Goal: Task Accomplishment & Management: Use online tool/utility

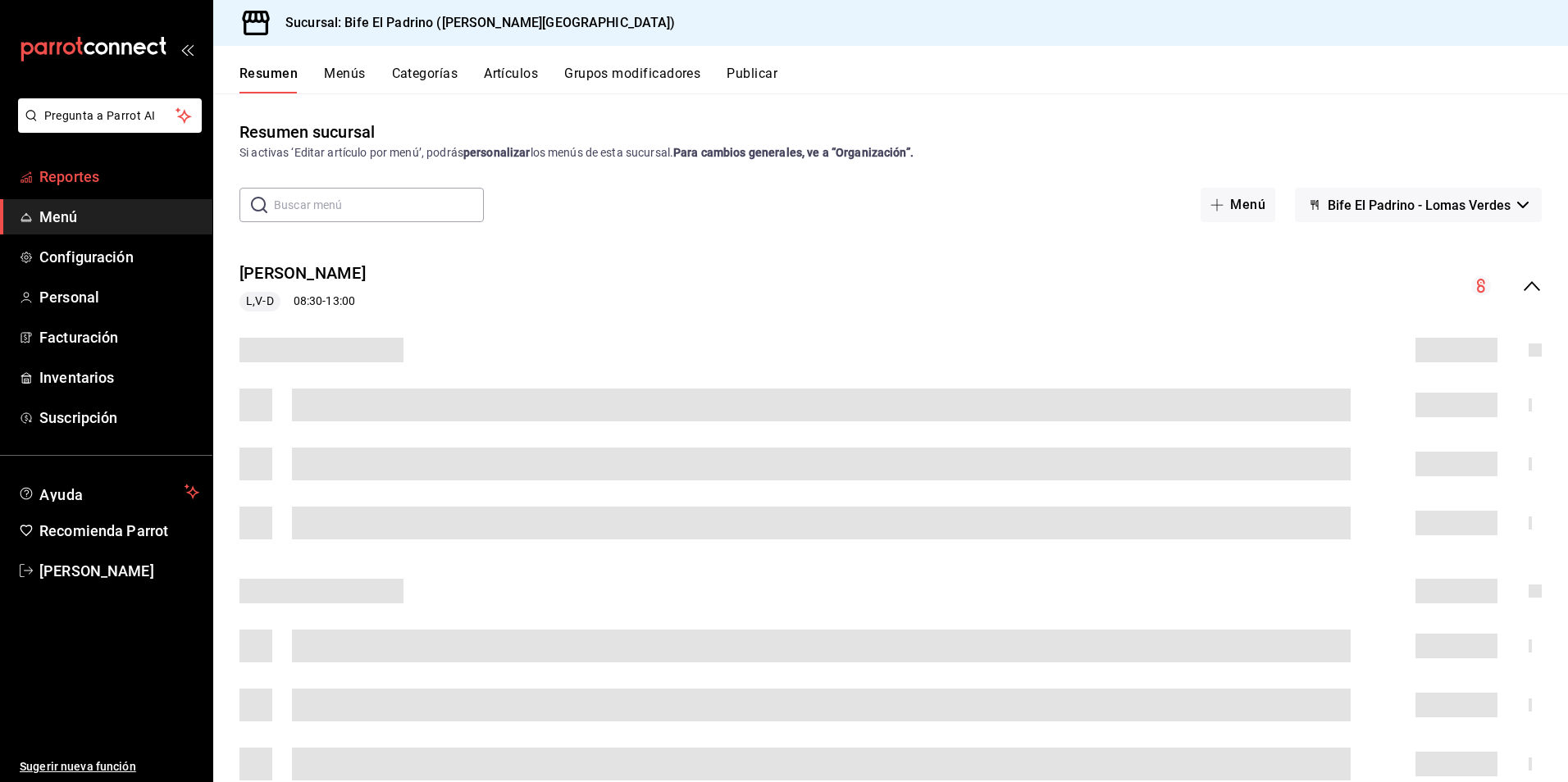
click at [110, 182] on span "Reportes" at bounding box center [119, 176] width 160 height 22
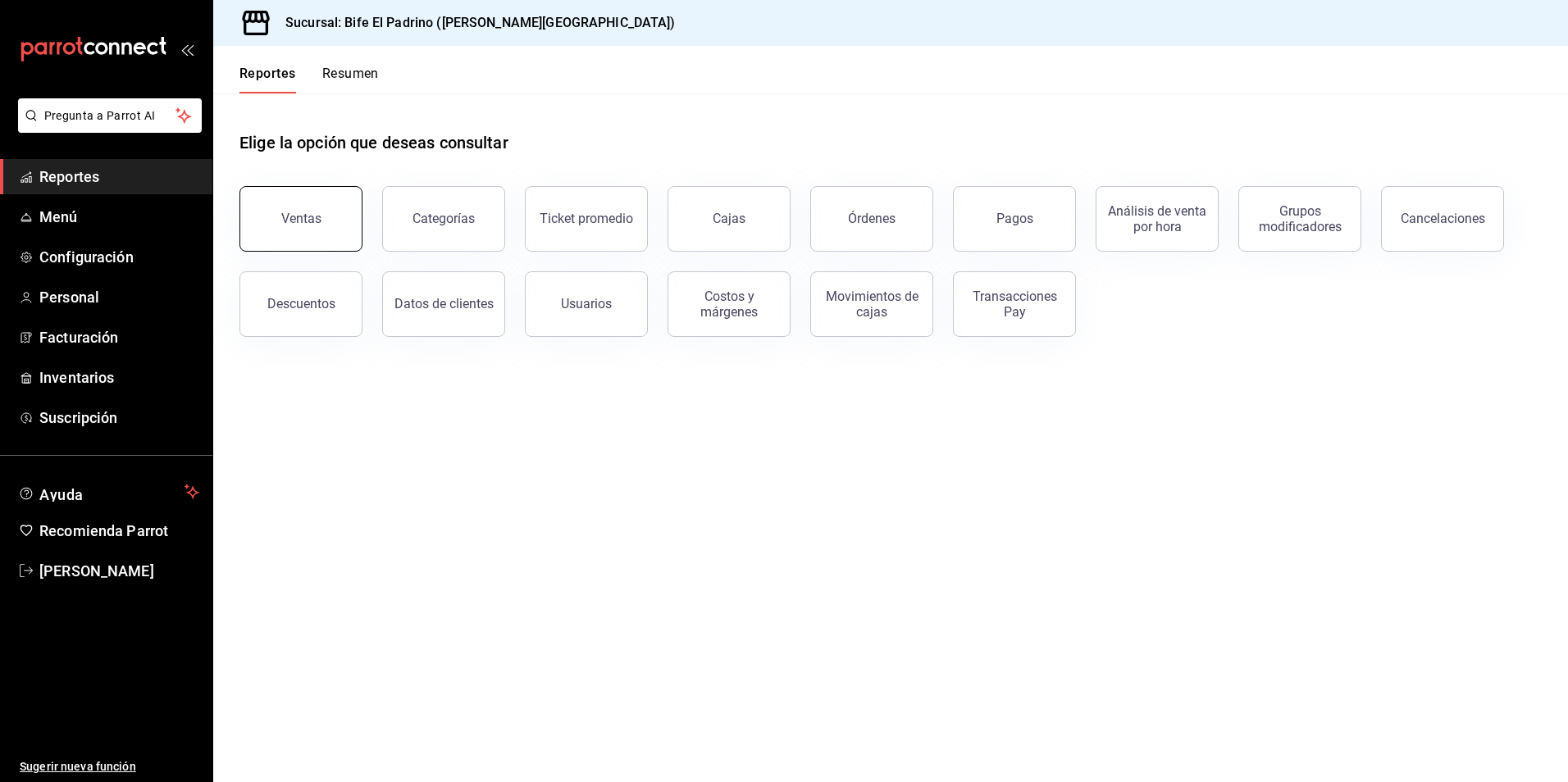
click at [337, 221] on button "Ventas" at bounding box center [301, 219] width 123 height 65
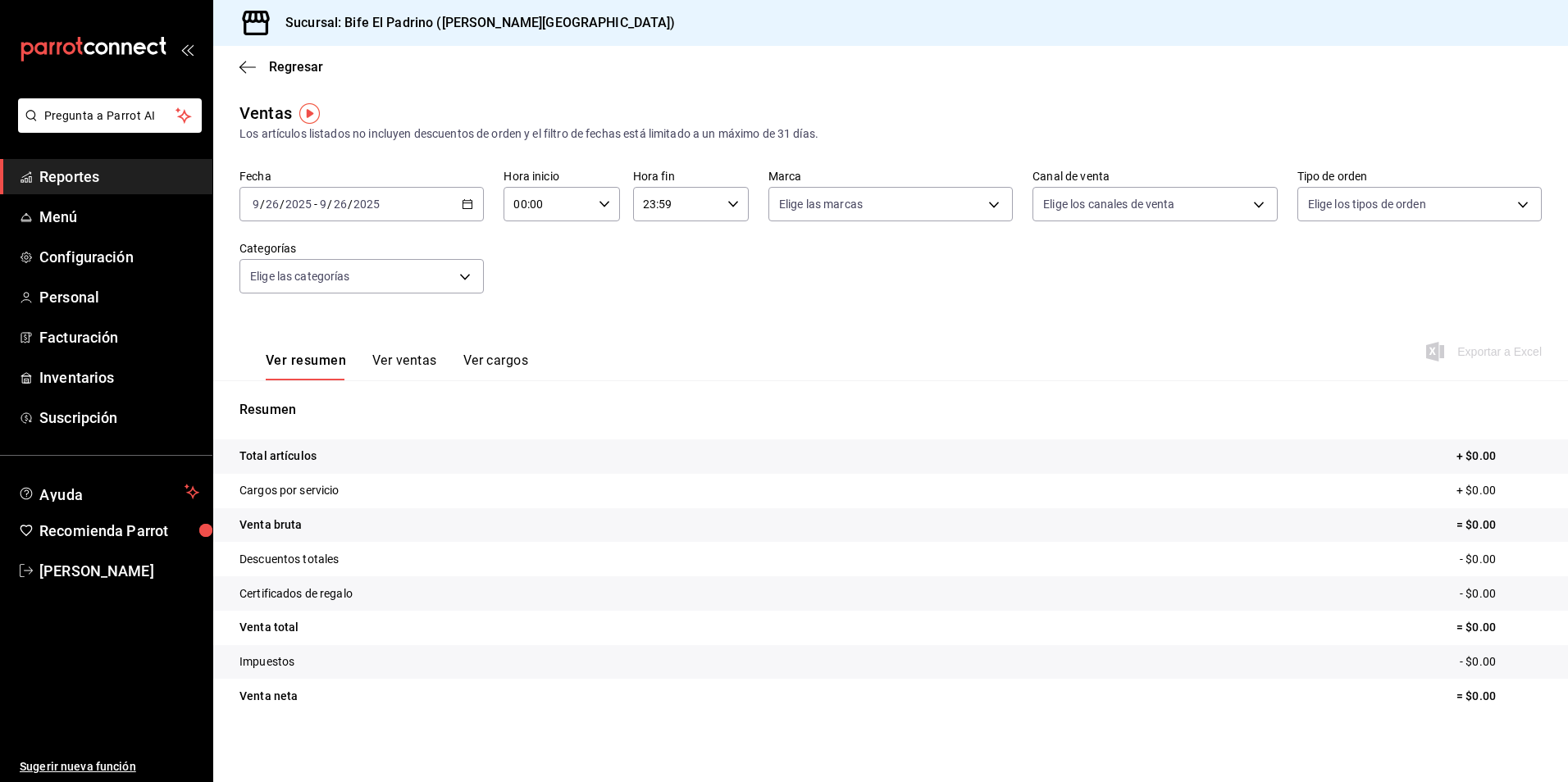
click at [461, 204] on icon "button" at bounding box center [467, 203] width 12 height 12
click at [303, 295] on span "Ayer" at bounding box center [317, 291] width 127 height 17
click at [719, 203] on div "23:59 Hora fin" at bounding box center [690, 204] width 115 height 35
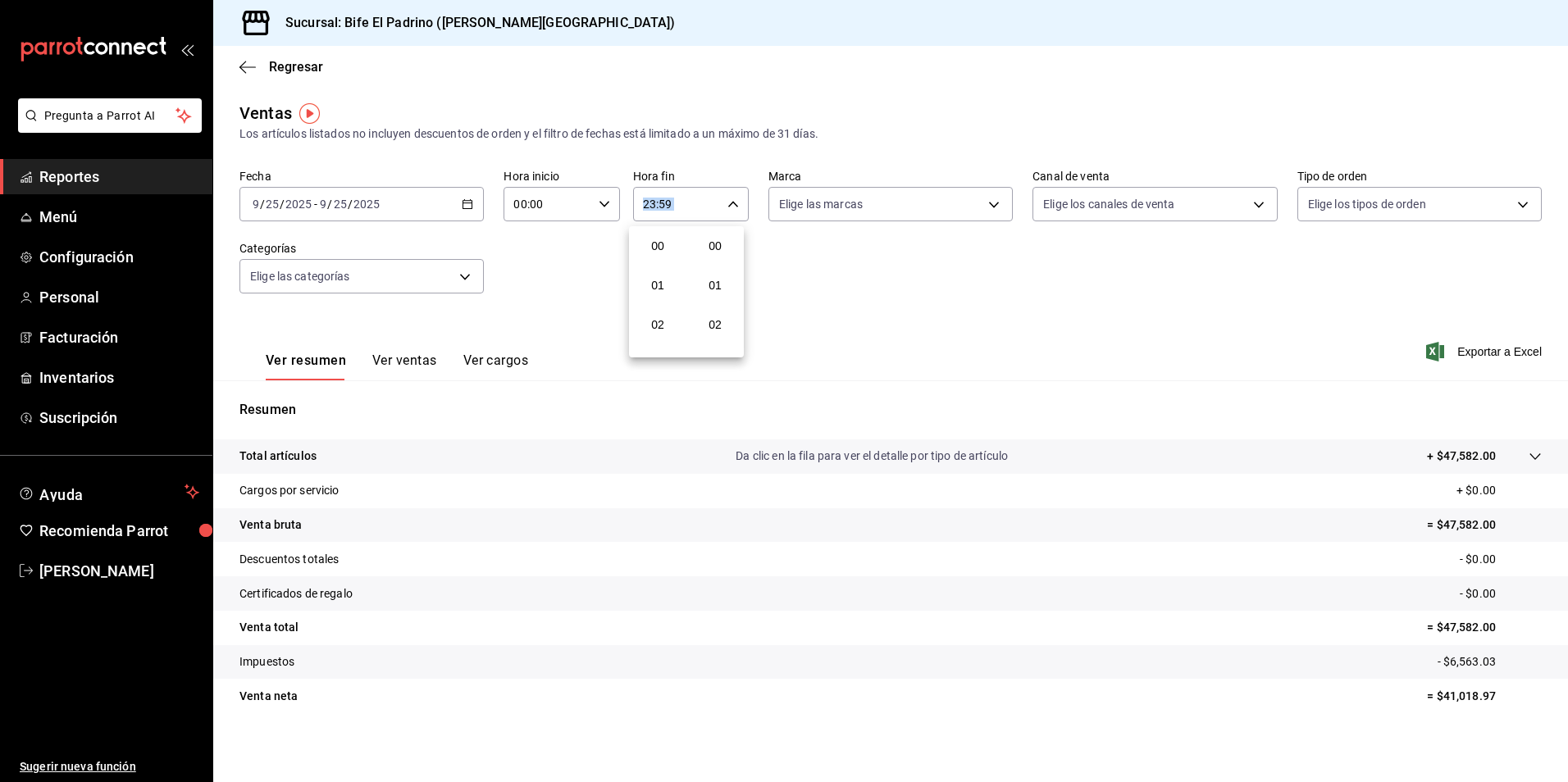
scroll to position [2230, 0]
drag, startPoint x: 719, startPoint y: 203, endPoint x: 660, endPoint y: 249, distance: 74.8
click at [660, 249] on button "21" at bounding box center [658, 259] width 51 height 33
type input "21:59"
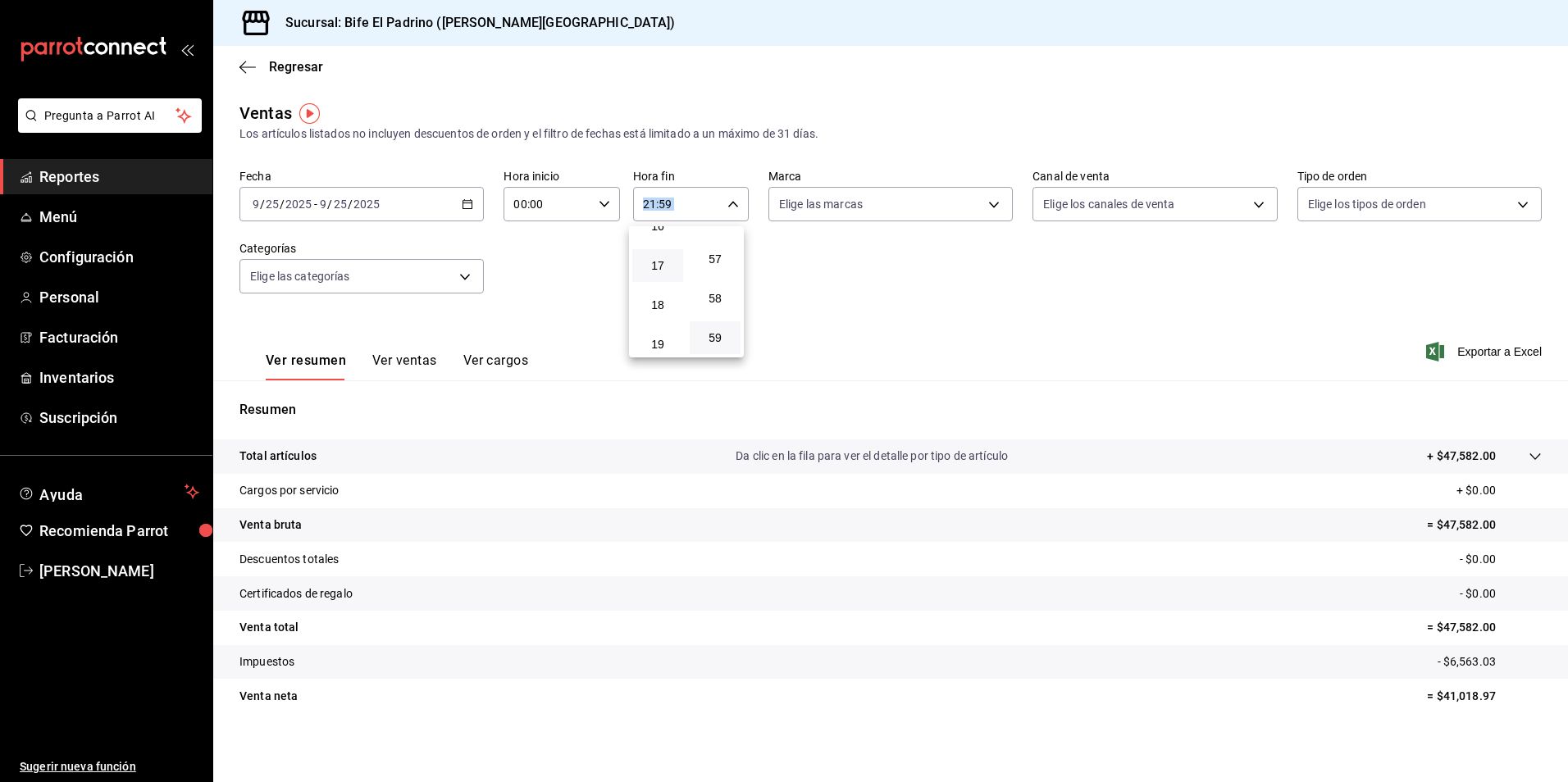
click at [656, 255] on button "17" at bounding box center [658, 265] width 51 height 33
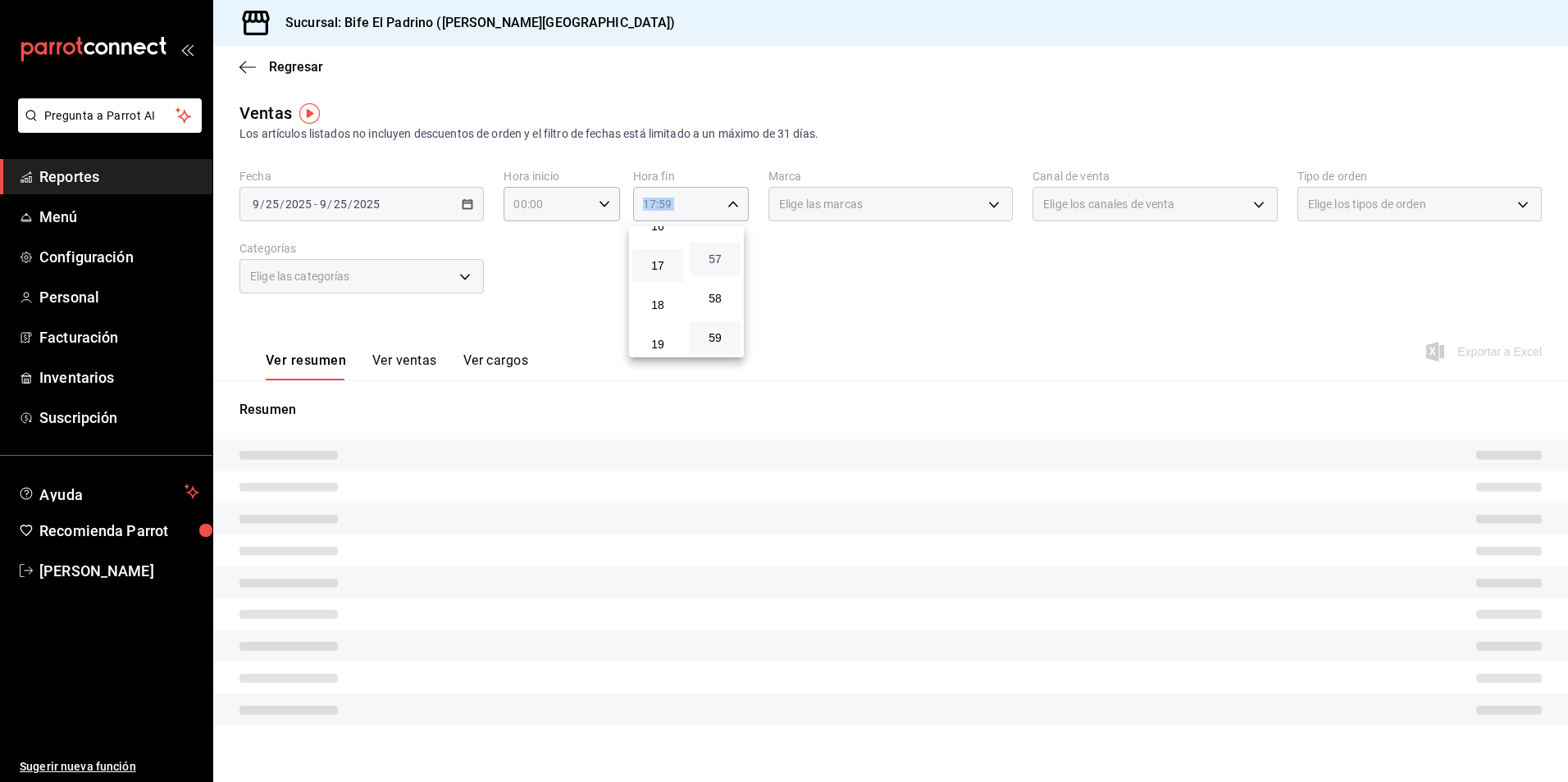
click at [712, 265] on span "57" at bounding box center [715, 259] width 31 height 13
type input "17:57"
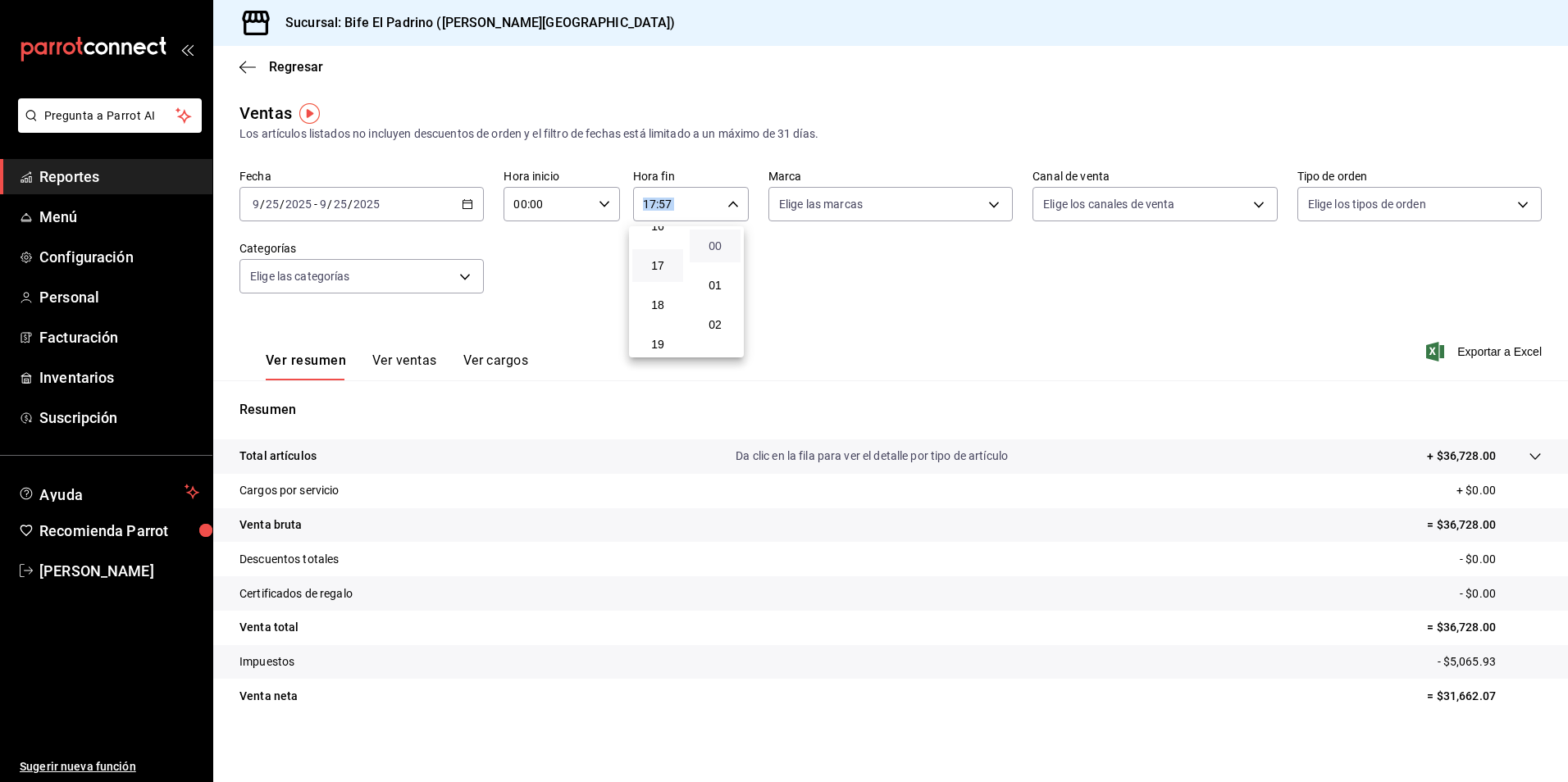
click at [719, 244] on span "00" at bounding box center [715, 246] width 31 height 13
type input "17:00"
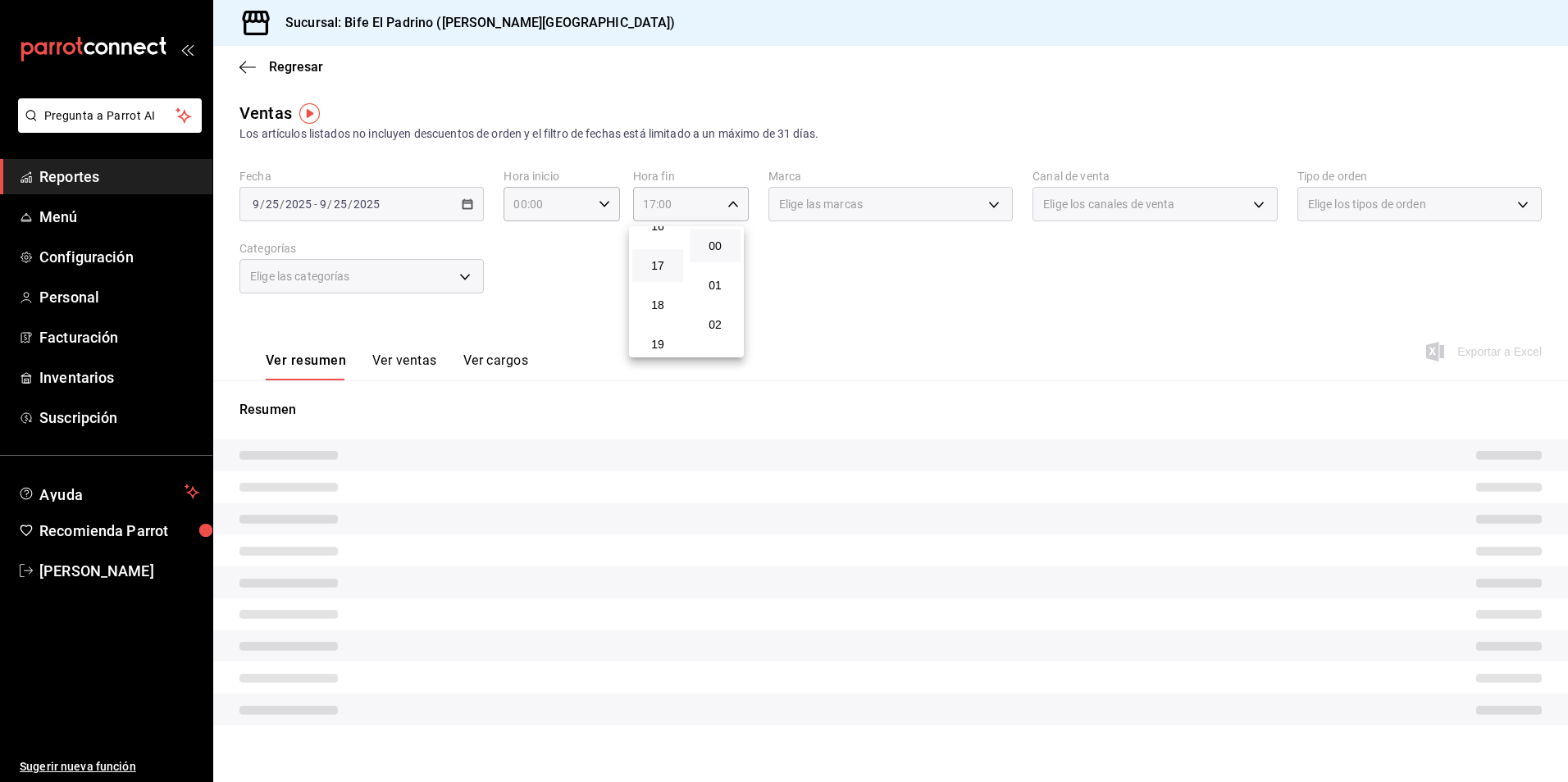
click at [931, 277] on div at bounding box center [784, 391] width 1568 height 782
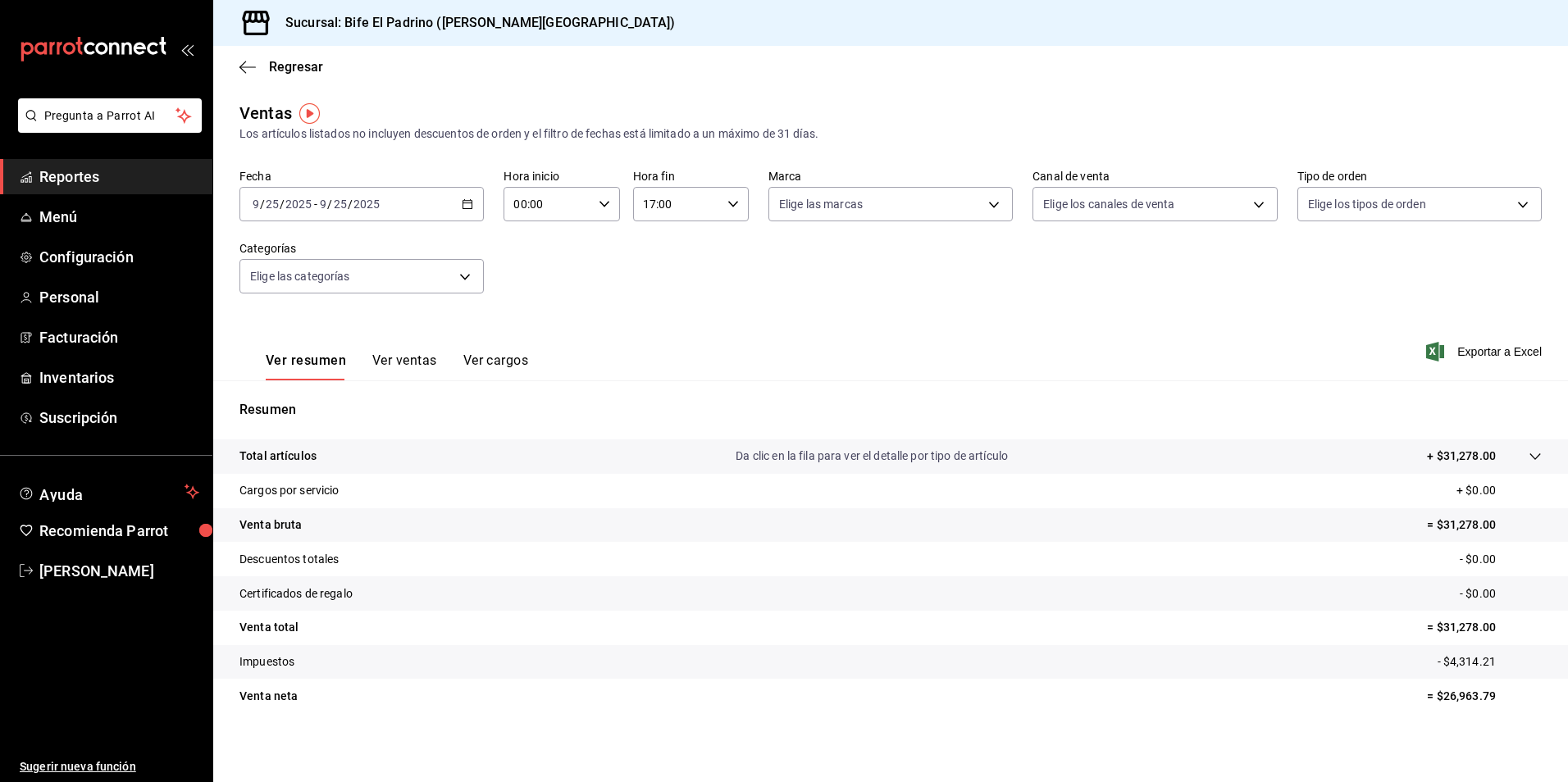
click at [305, 457] on p "Total artículos" at bounding box center [278, 456] width 77 height 17
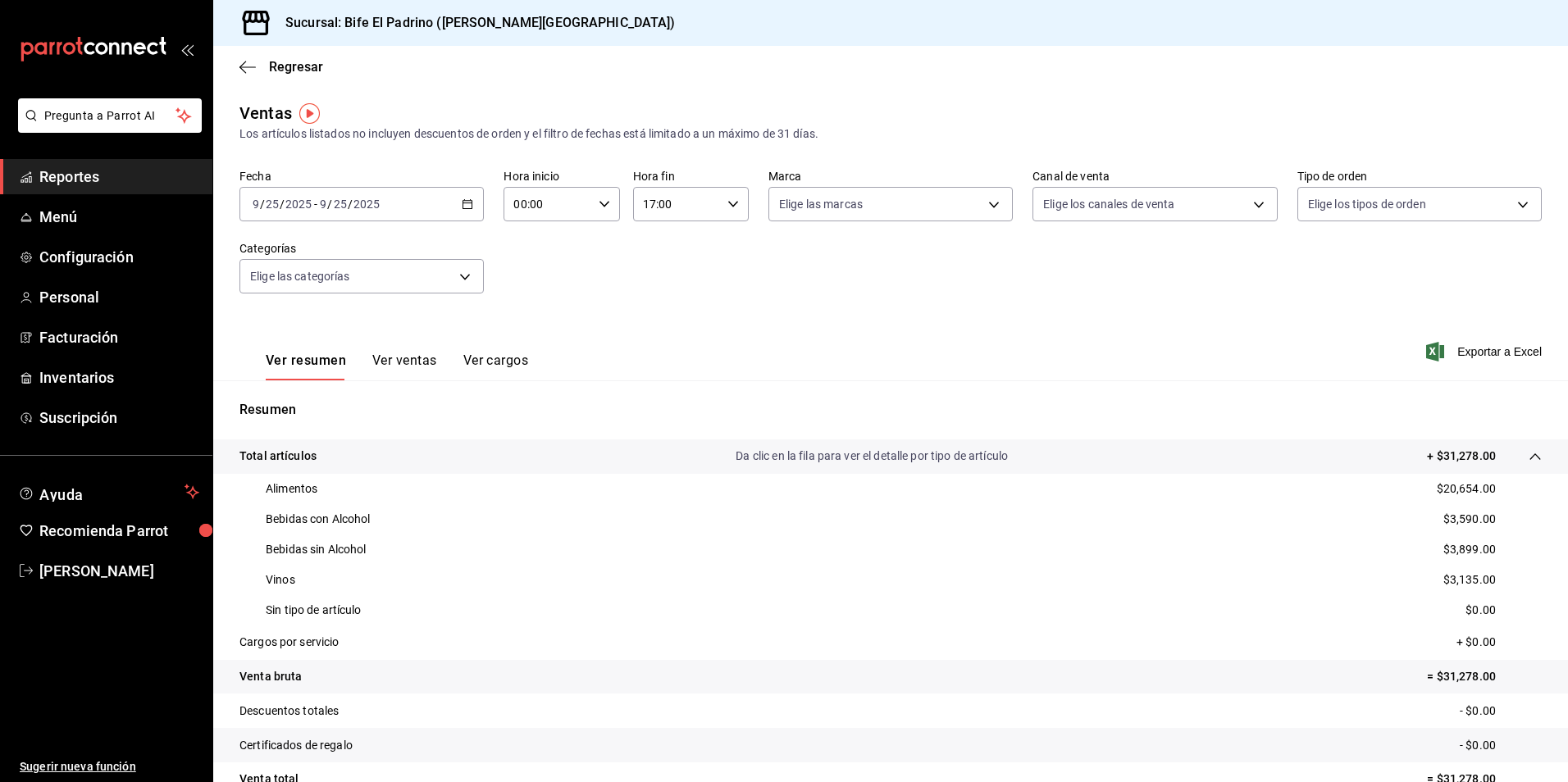
click at [600, 205] on \(Stroke\) "button" at bounding box center [604, 203] width 10 height 5
click at [535, 313] on button "02" at bounding box center [530, 324] width 51 height 33
type input "02:00"
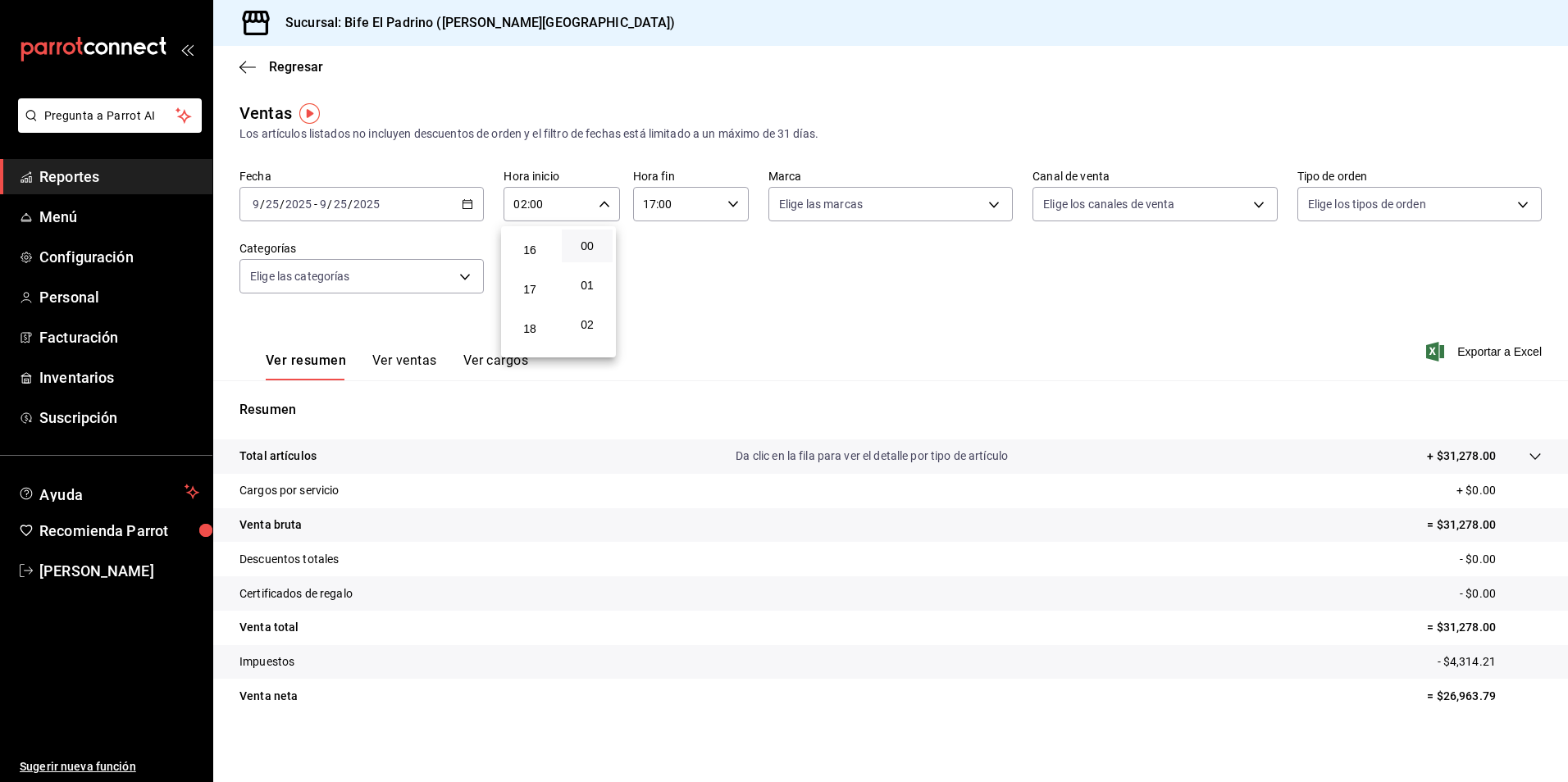
scroll to position [623, 0]
click at [533, 295] on span "17" at bounding box center [530, 292] width 31 height 13
type input "17:00"
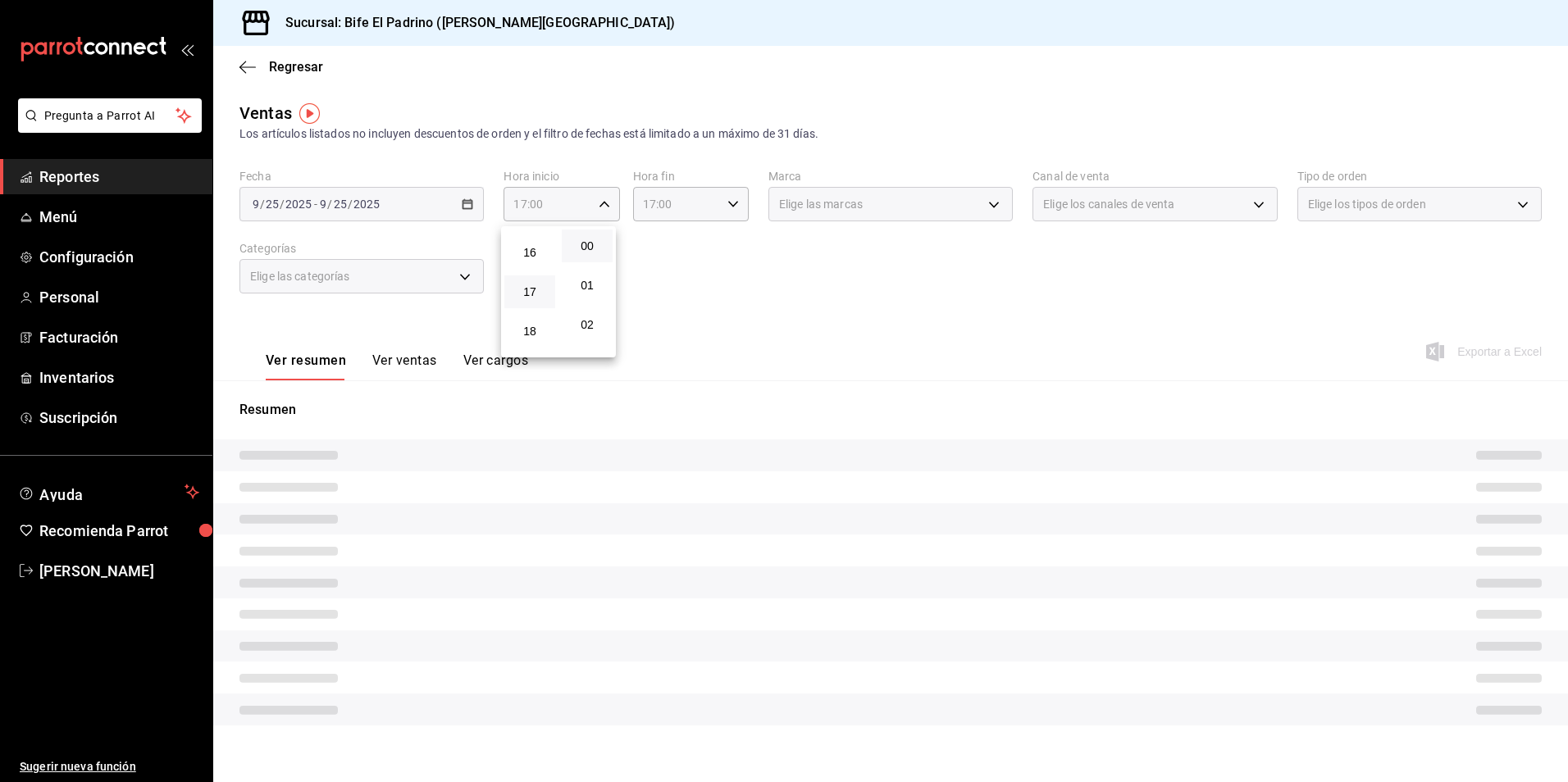
click at [712, 244] on div at bounding box center [784, 391] width 1568 height 782
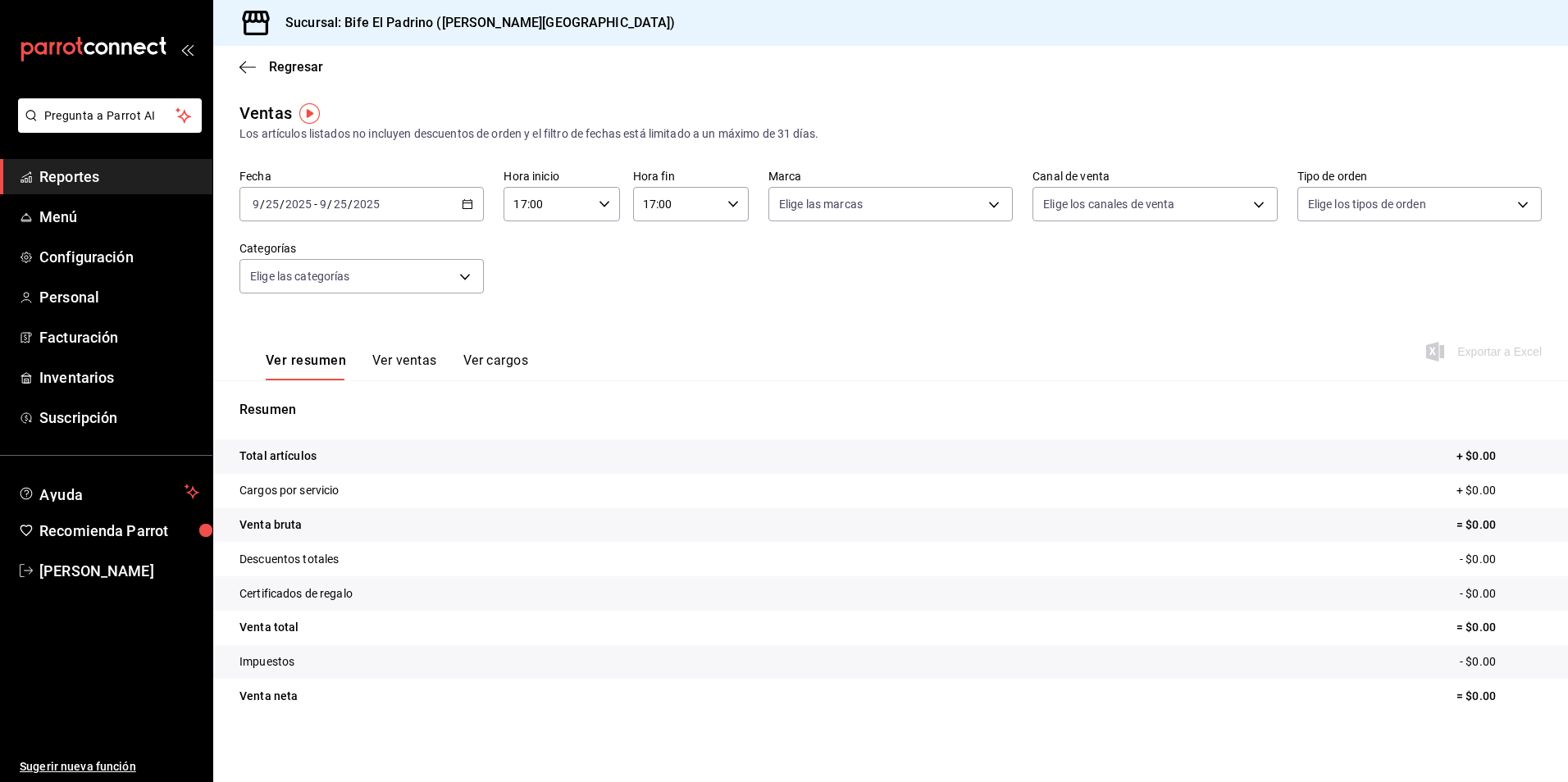
click at [729, 198] on icon "button" at bounding box center [733, 203] width 12 height 12
click at [661, 331] on span "19" at bounding box center [658, 324] width 31 height 13
type input "19:00"
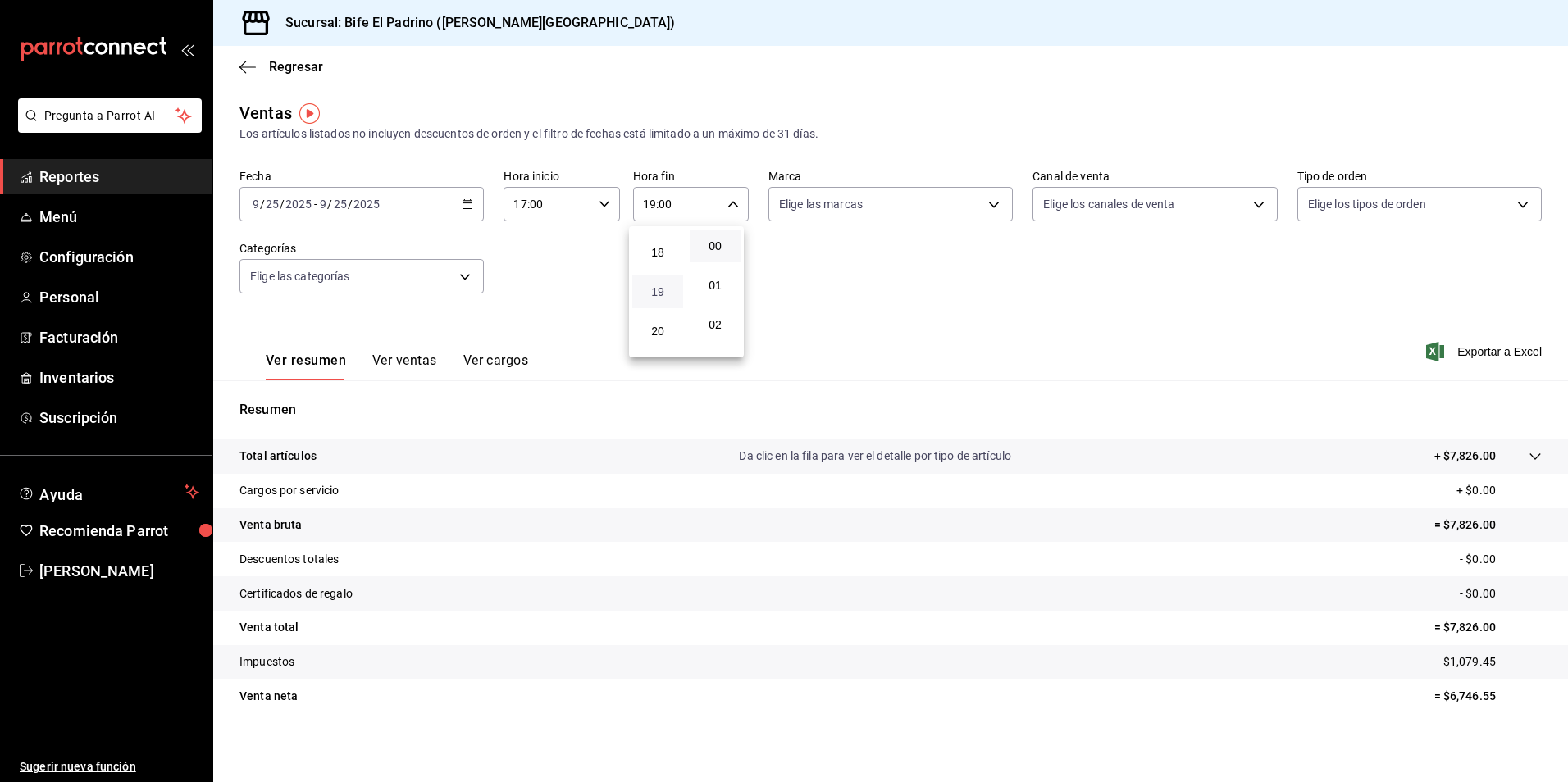
scroll to position [814, 0]
click at [661, 331] on button "23" at bounding box center [658, 338] width 51 height 33
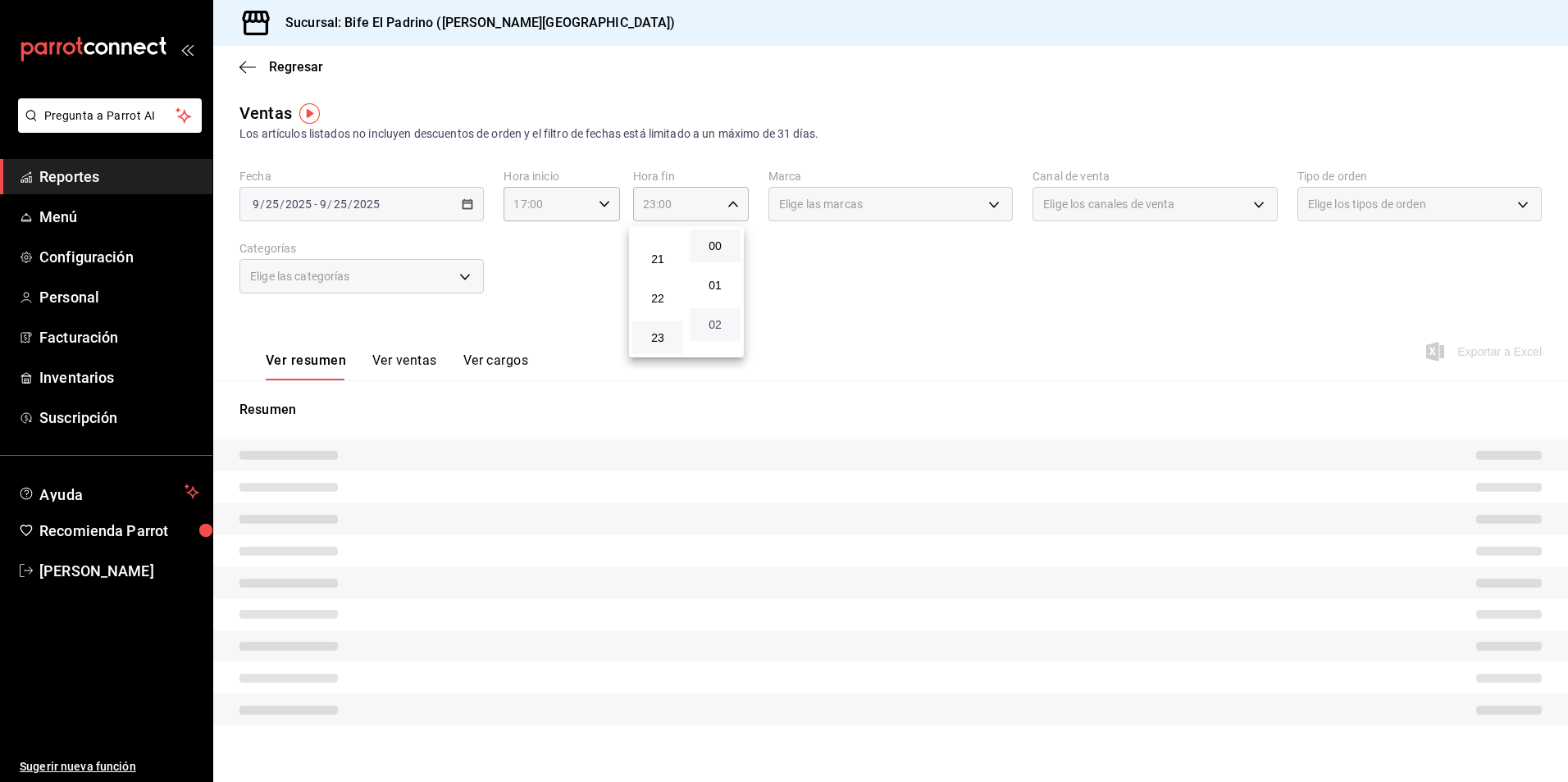
click at [710, 319] on span "02" at bounding box center [715, 324] width 31 height 13
type input "23:02"
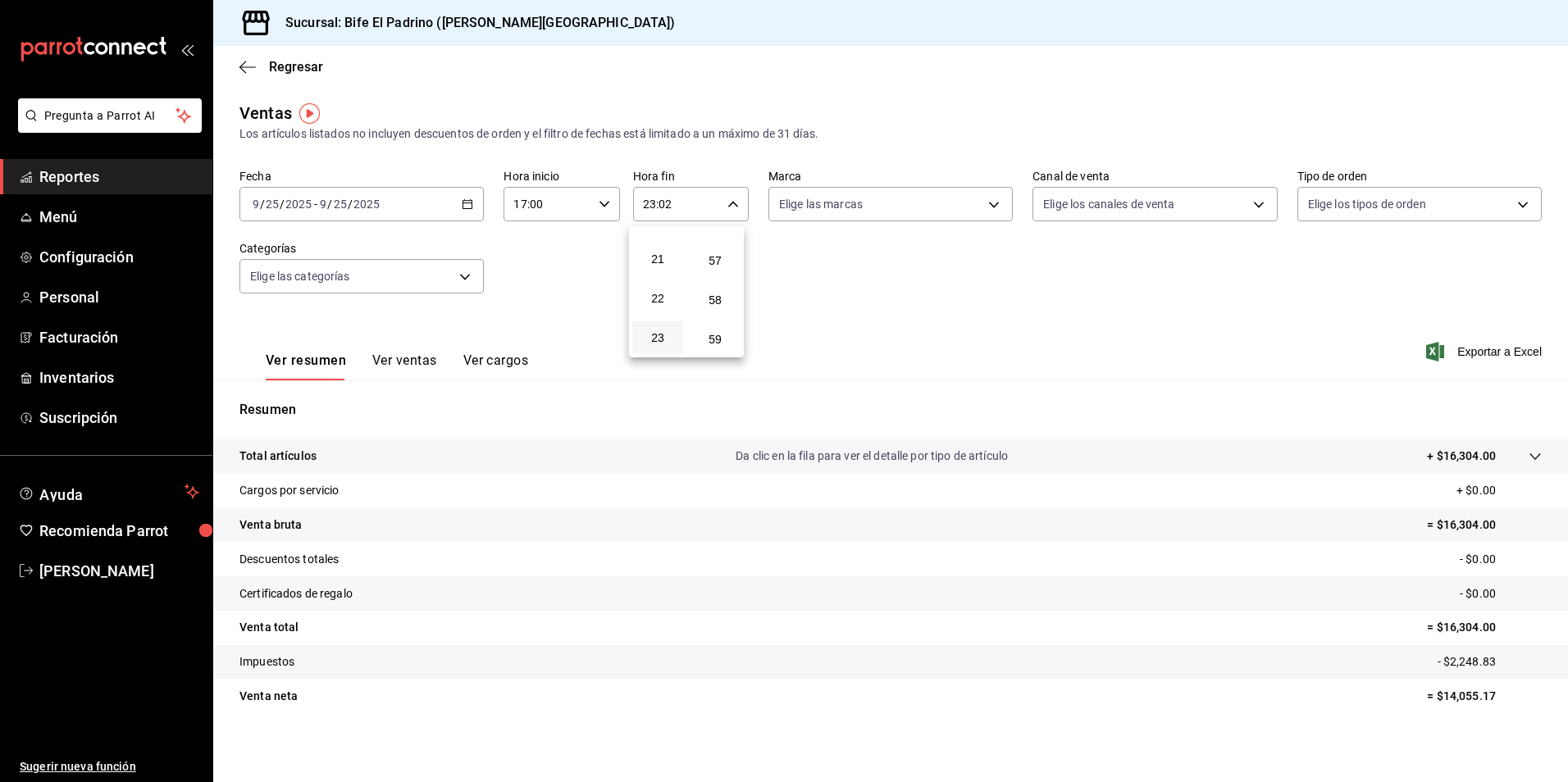
scroll to position [2230, 0]
click at [724, 329] on button "59" at bounding box center [715, 338] width 51 height 33
type input "23:59"
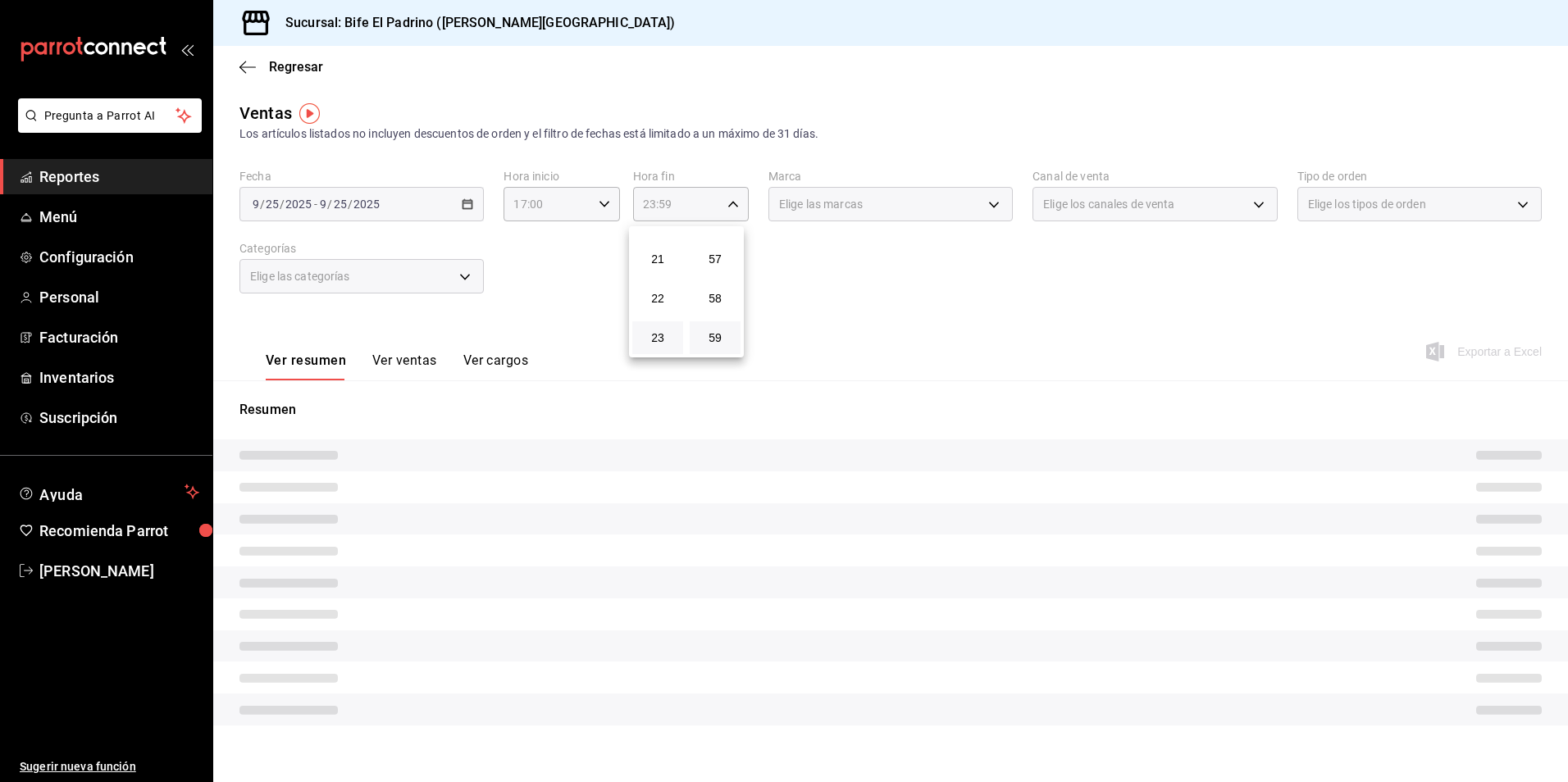
click at [938, 321] on div at bounding box center [784, 391] width 1568 height 782
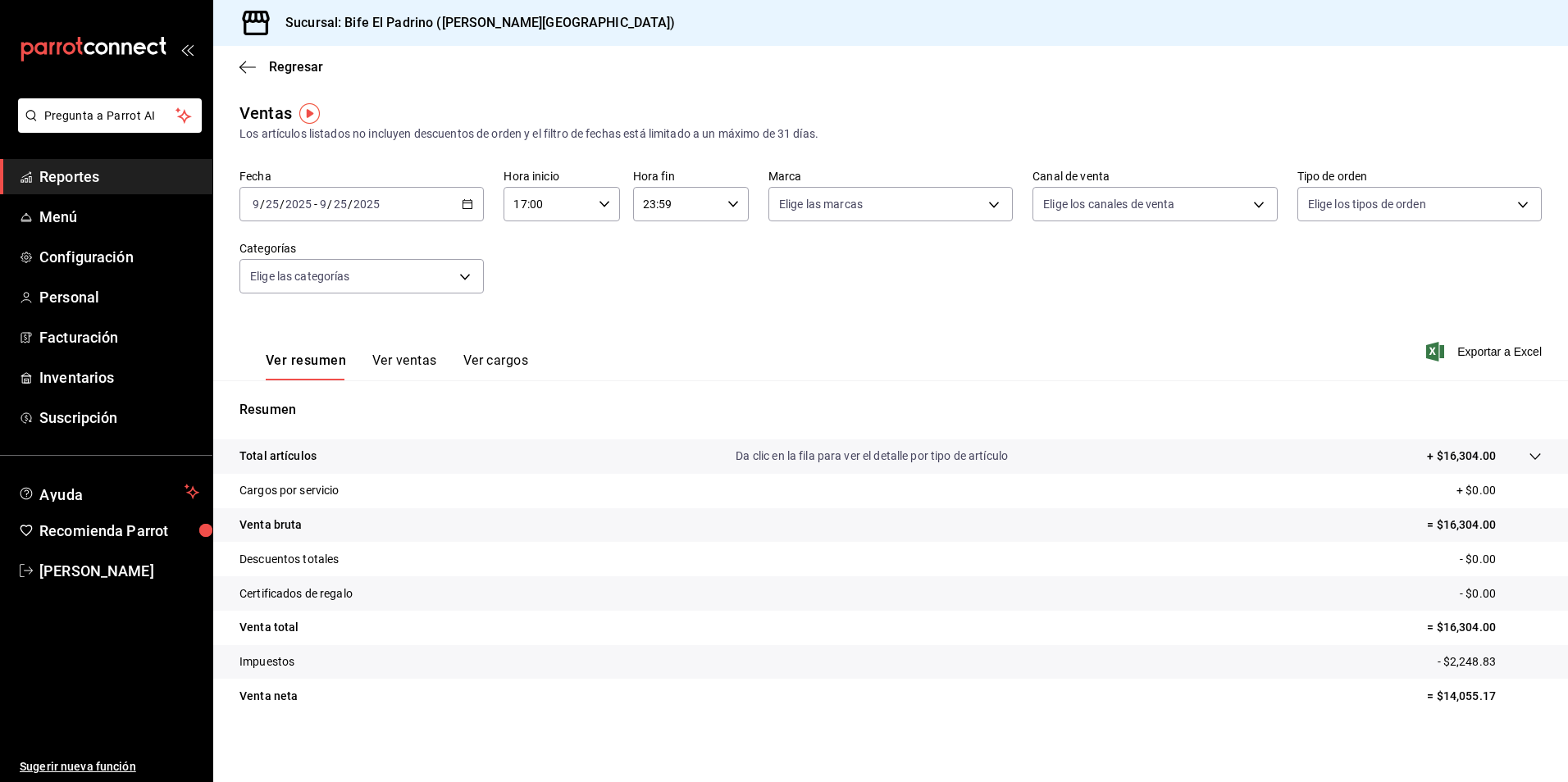
click at [305, 460] on p "Total artículos" at bounding box center [278, 456] width 77 height 17
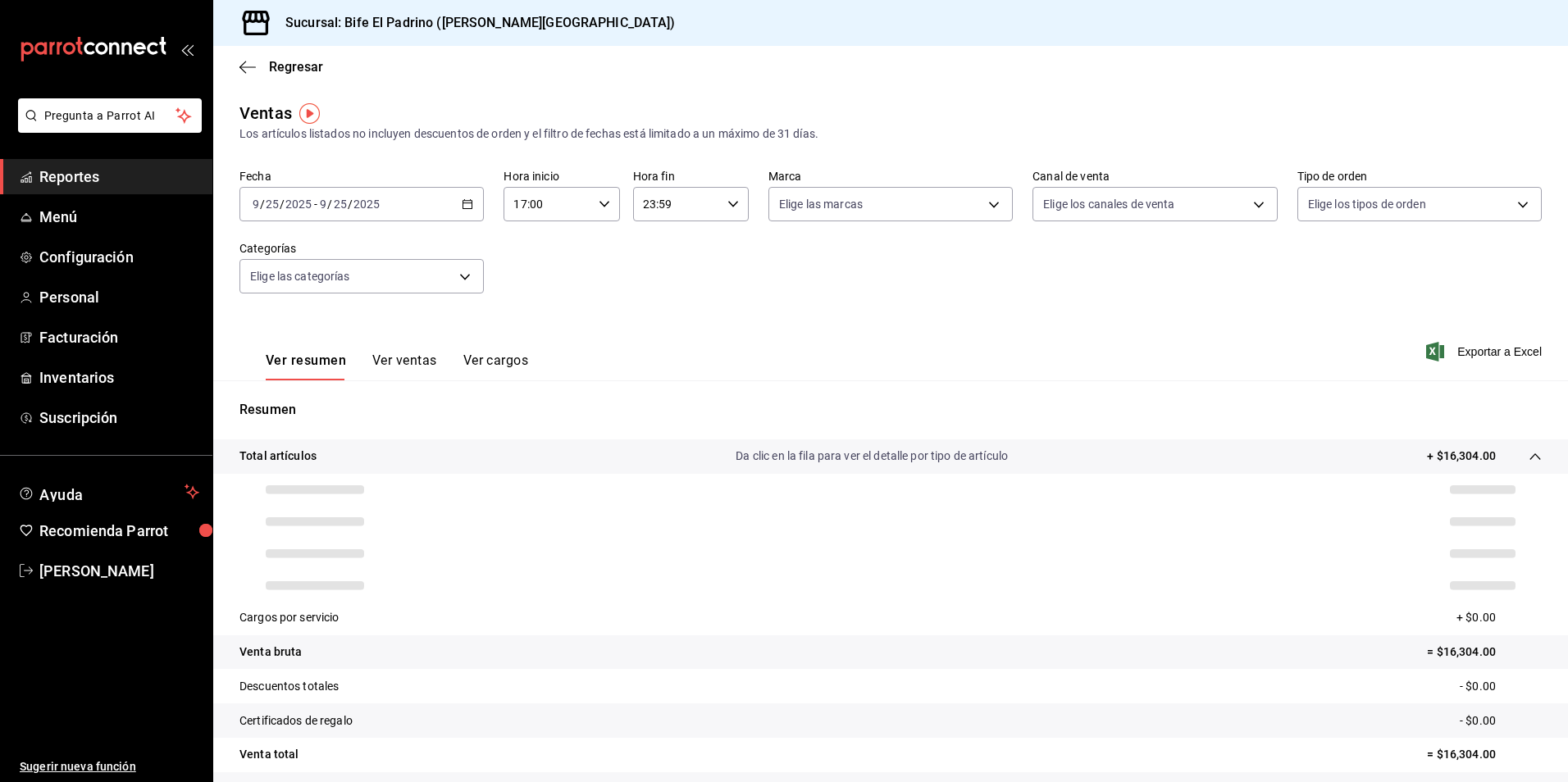
click at [860, 367] on div "Ver resumen Ver ventas Ver cargos Exportar a Excel" at bounding box center [890, 347] width 1355 height 67
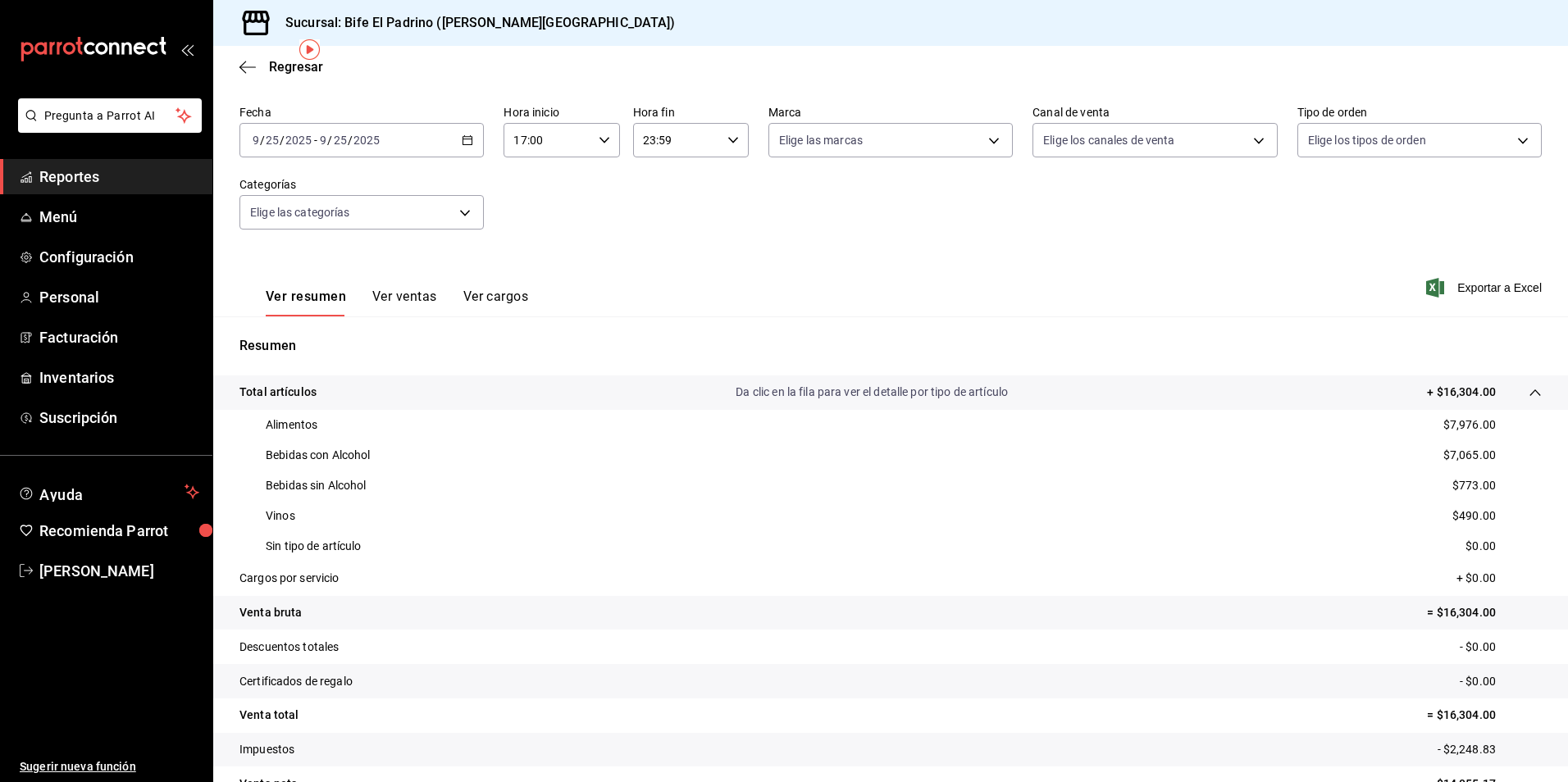
scroll to position [82, 0]
